Goal: Obtain resource: Obtain resource

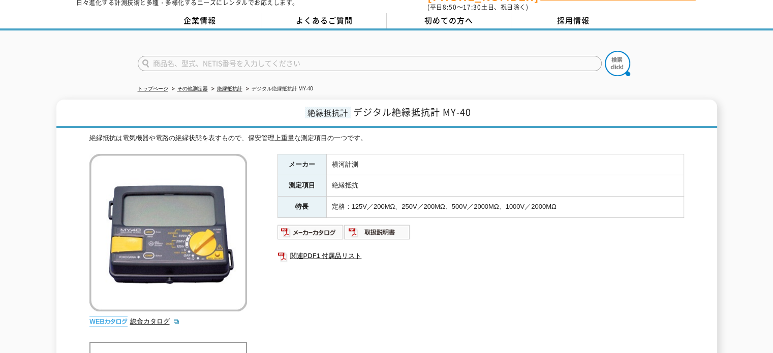
scroll to position [51, 0]
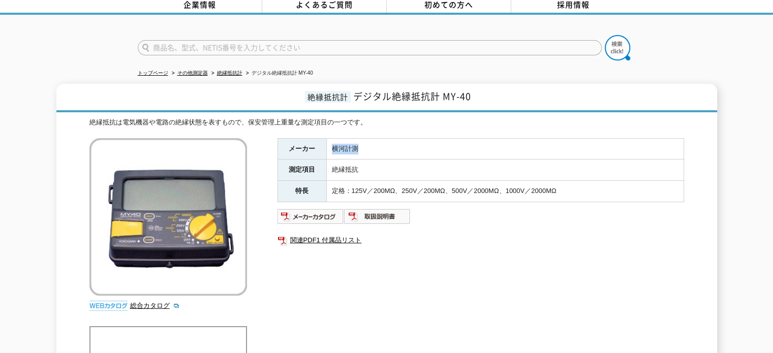
drag, startPoint x: 332, startPoint y: 141, endPoint x: 358, endPoint y: 140, distance: 25.9
click at [358, 140] on td "横河計測" at bounding box center [504, 148] width 357 height 21
click at [84, 132] on div "絶縁抵抗計 デジタル絶縁抵抗計 MY-40 絶縁抵抗は電気機器や電路の絶縁状態を表すもので、保安管理上重量な測定項目の一つです。 総合カタログ メーカー 横河…" at bounding box center [386, 264] width 661 height 361
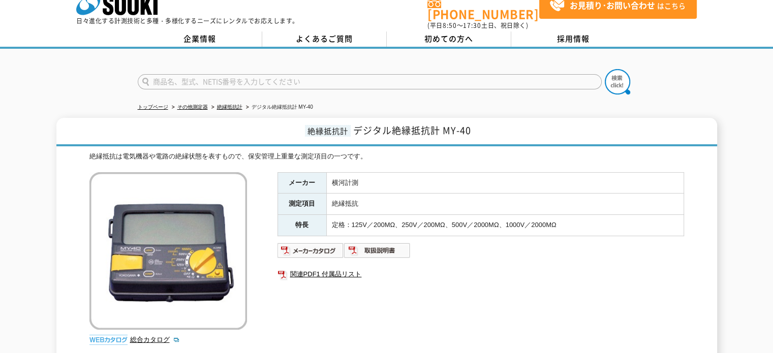
scroll to position [0, 0]
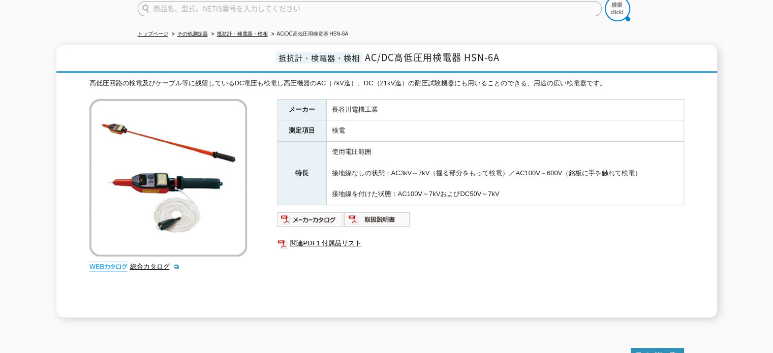
scroll to position [141, 0]
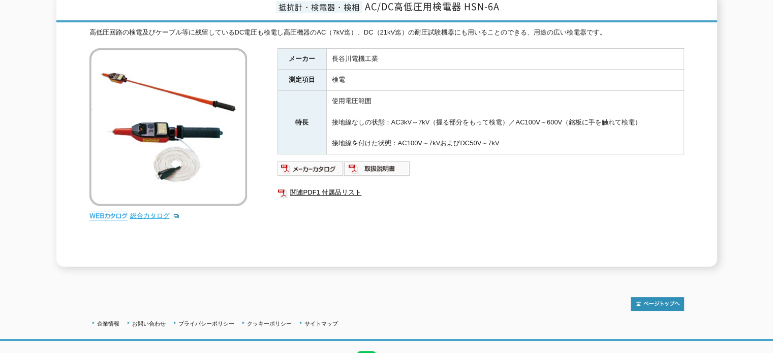
click at [146, 212] on link "総合カタログ" at bounding box center [155, 216] width 50 height 8
click at [149, 212] on link "総合カタログ" at bounding box center [155, 216] width 50 height 8
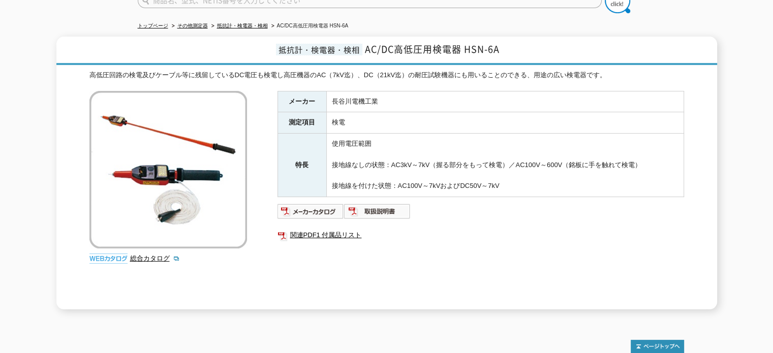
scroll to position [0, 0]
